Goal: Task Accomplishment & Management: Use online tool/utility

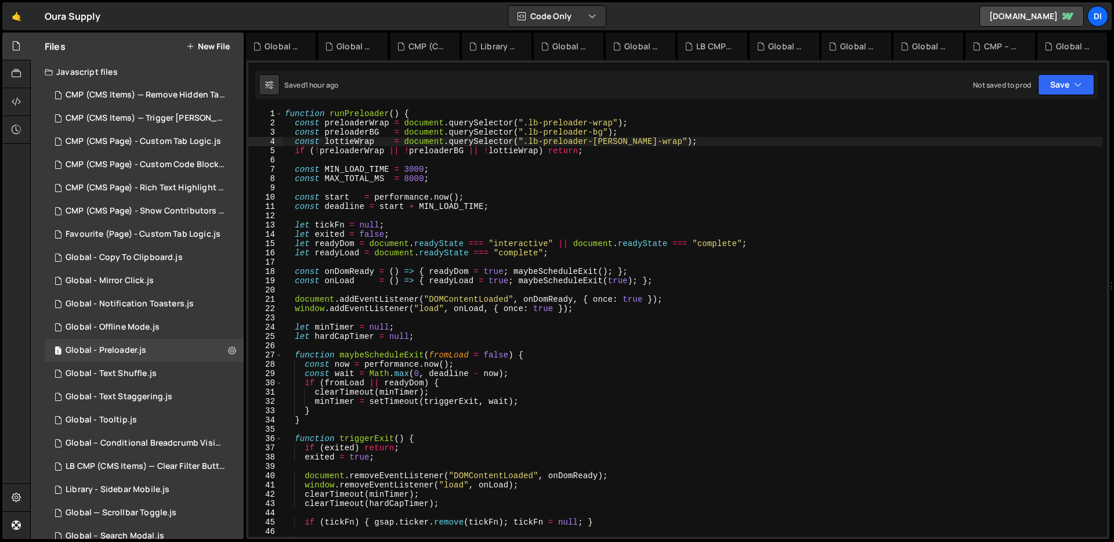
scroll to position [3122, 0]
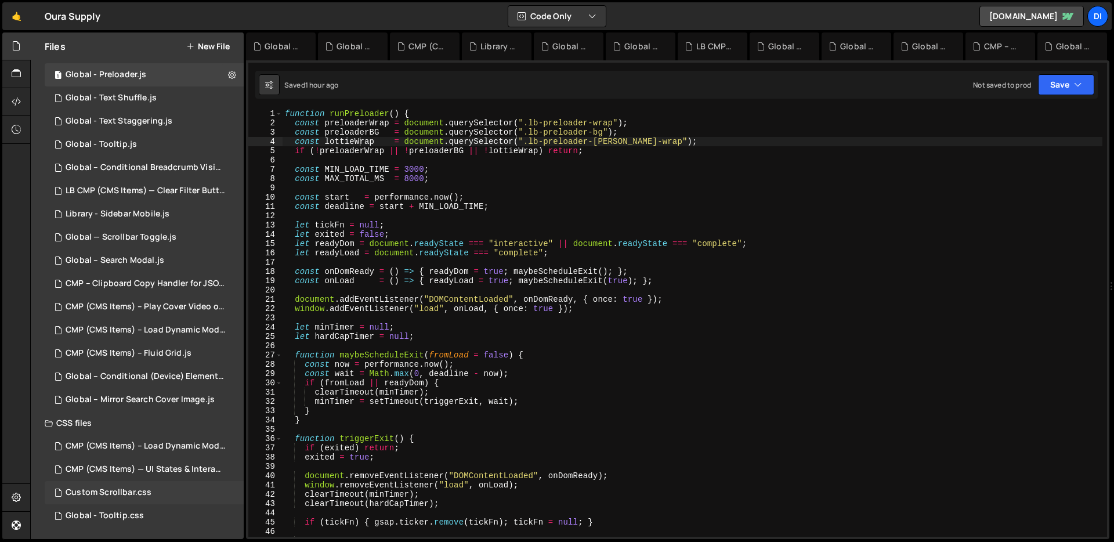
click at [151, 495] on div "Custom Scrollbar.css 0" at bounding box center [144, 492] width 199 height 23
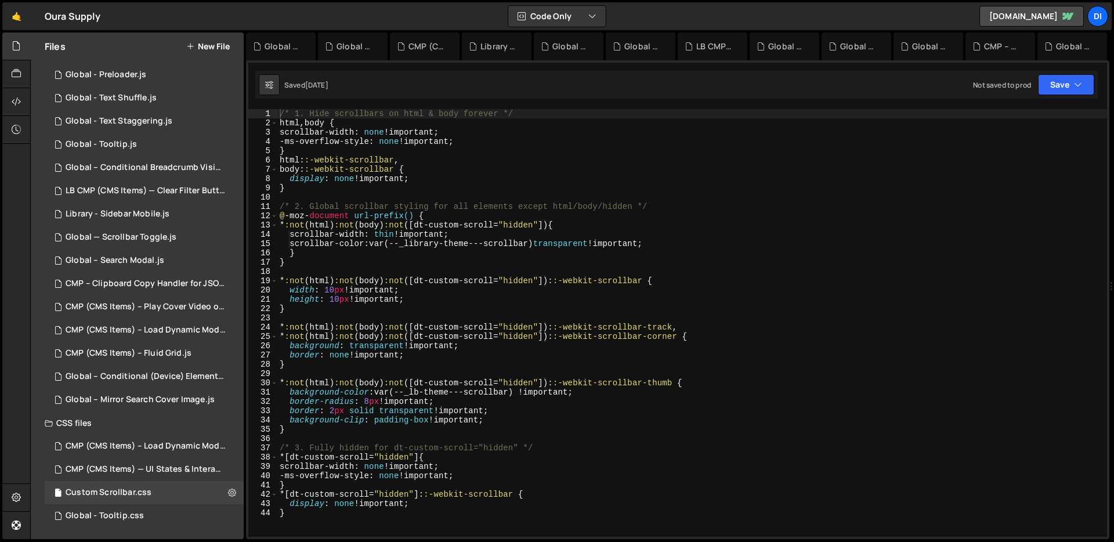
scroll to position [0, 0]
click at [446, 292] on div "/* 1. Hide scrollbars on html & body forever */ html , body { scrollbar-width :…" at bounding box center [692, 332] width 830 height 446
click at [738, 150] on div "/* 1. Hide scrollbars on html & body forever */ html , body { scrollbar-width :…" at bounding box center [692, 332] width 830 height 446
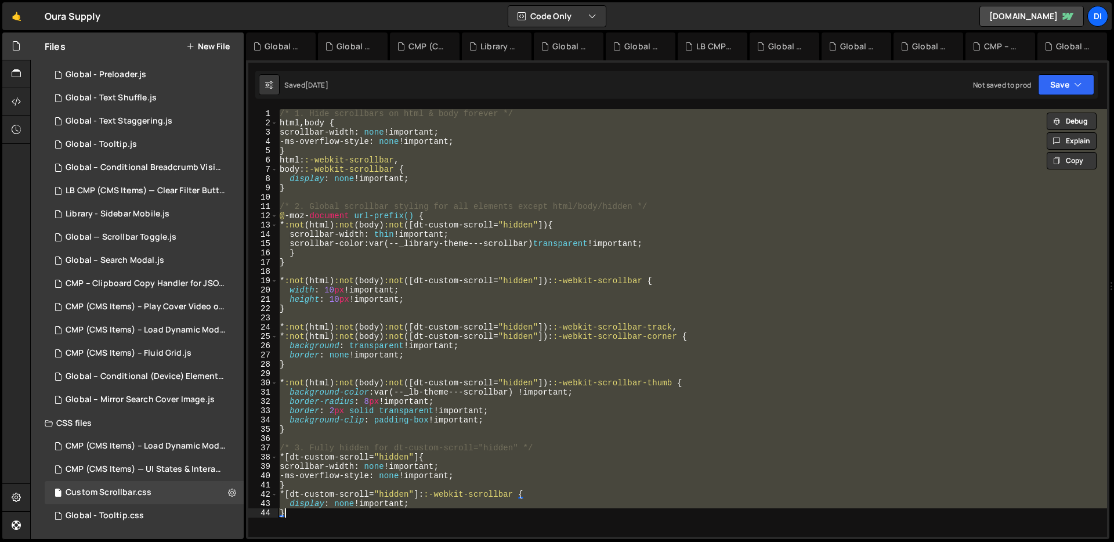
click at [440, 331] on div "/* 1. Hide scrollbars on html & body forever */ html , body { scrollbar-width :…" at bounding box center [692, 323] width 830 height 428
type textarea "display: none !important; }"
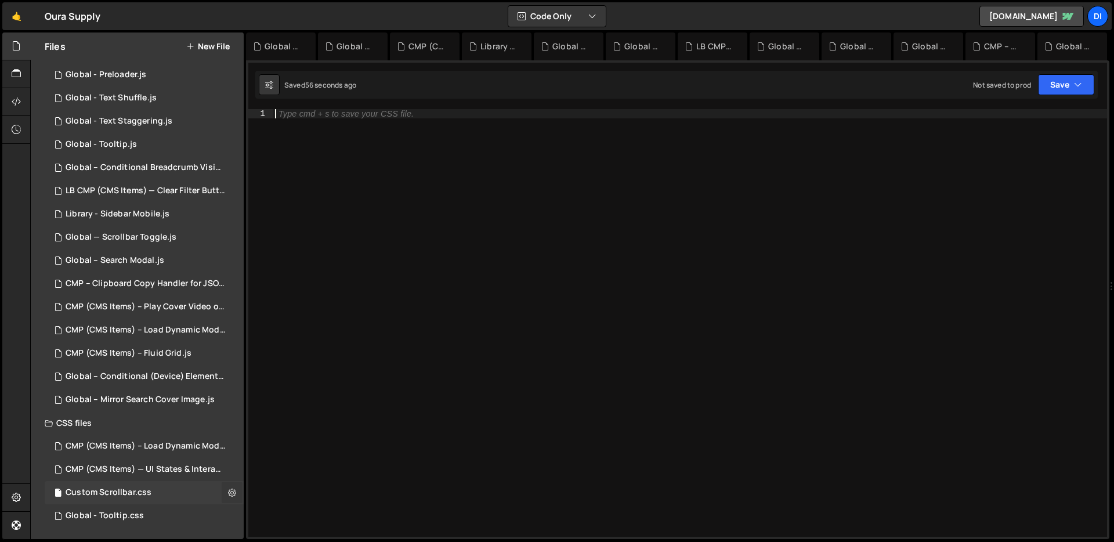
click at [228, 493] on icon at bounding box center [232, 492] width 8 height 11
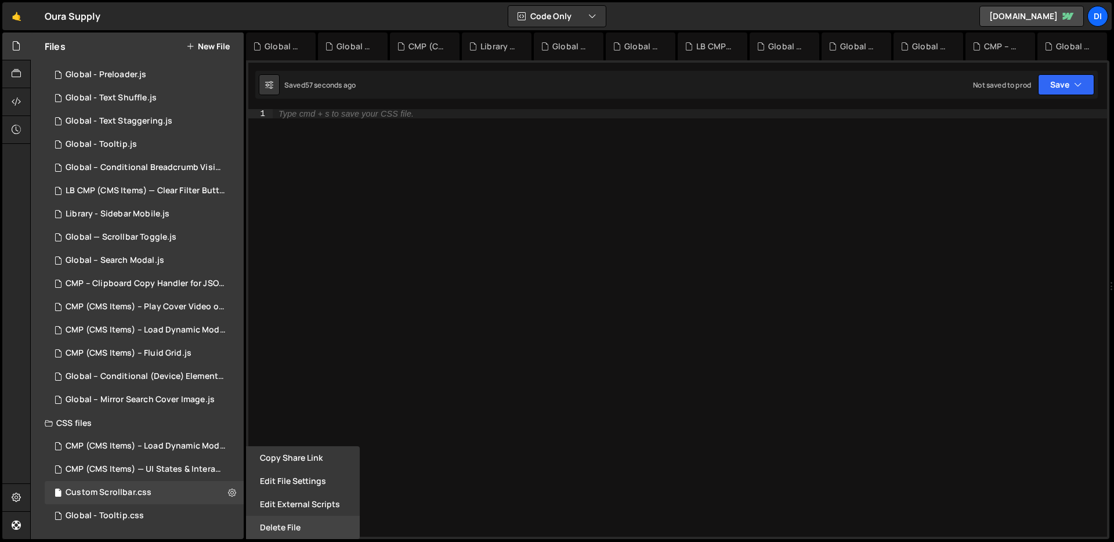
click at [295, 523] on button "Delete File" at bounding box center [303, 527] width 114 height 23
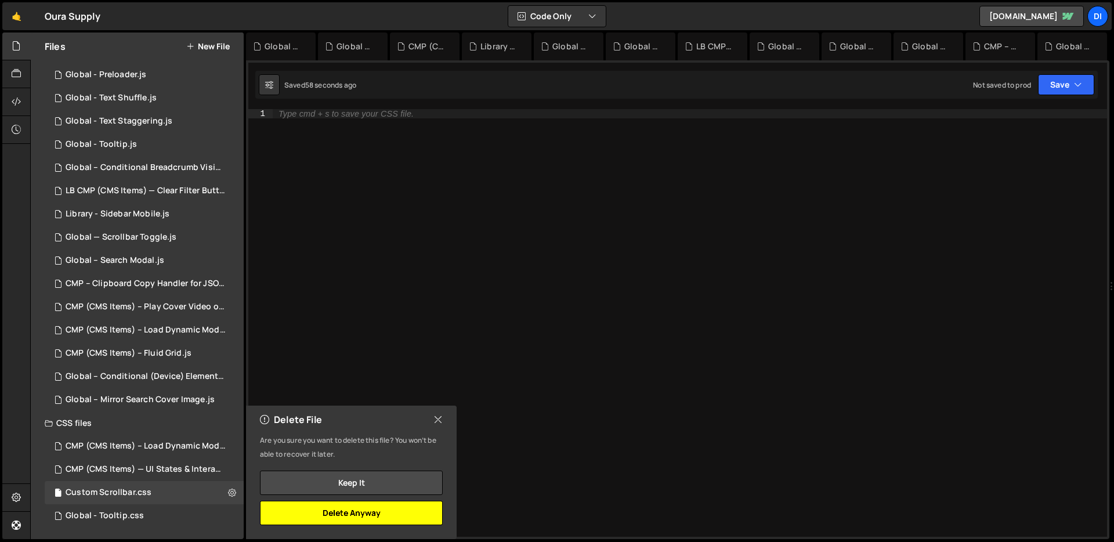
click at [375, 508] on button "Delete Anyway" at bounding box center [351, 513] width 183 height 24
